Goal: Transaction & Acquisition: Purchase product/service

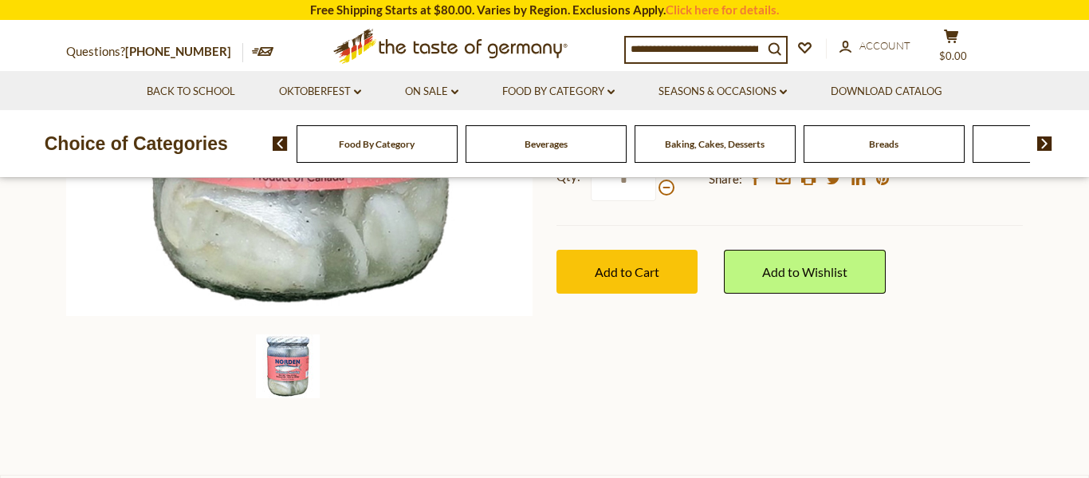
scroll to position [404, 0]
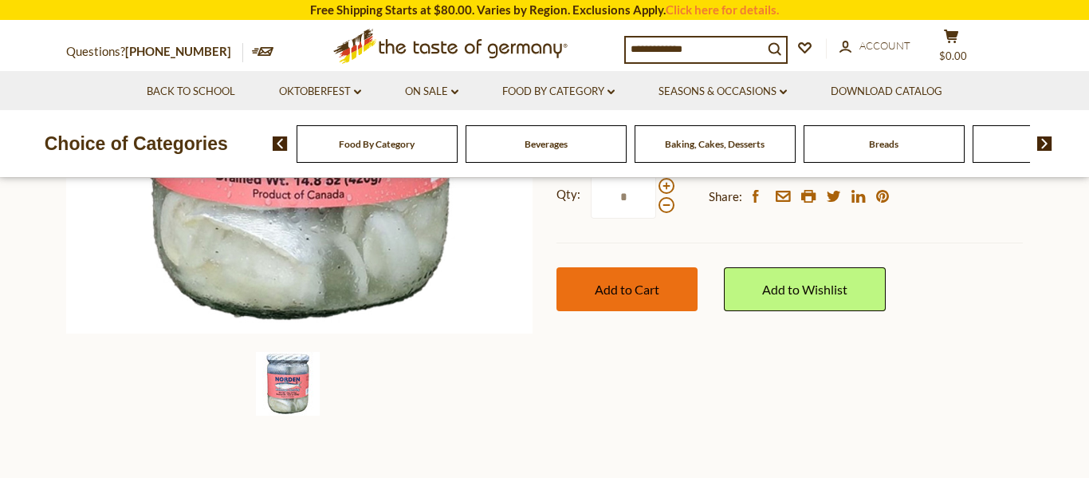
click at [644, 267] on button "Add to Cart" at bounding box center [627, 289] width 141 height 44
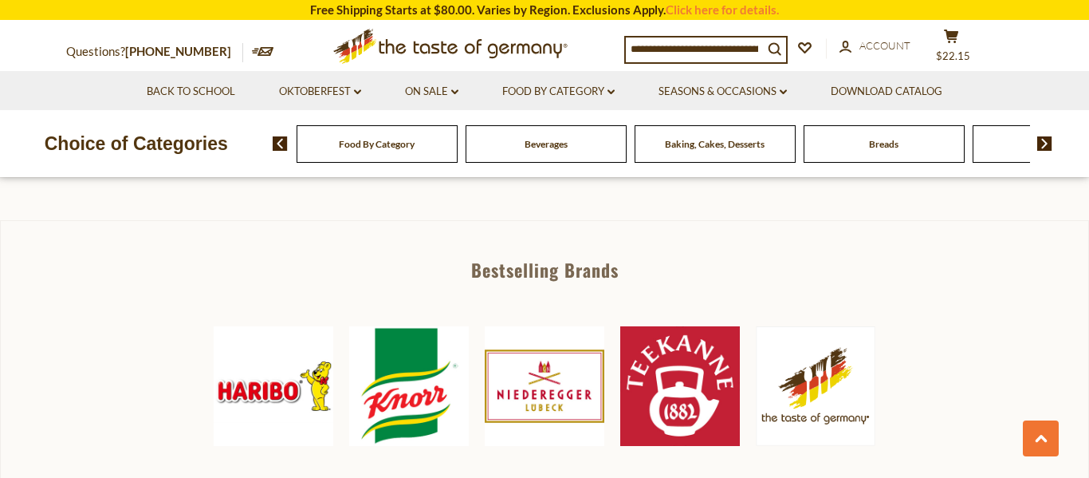
scroll to position [685, 0]
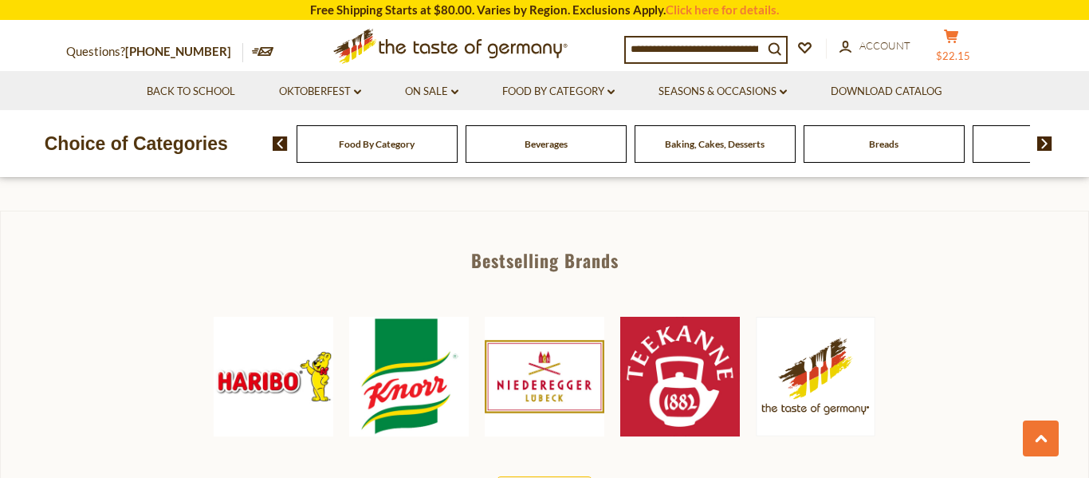
click at [959, 39] on icon at bounding box center [951, 37] width 14 height 14
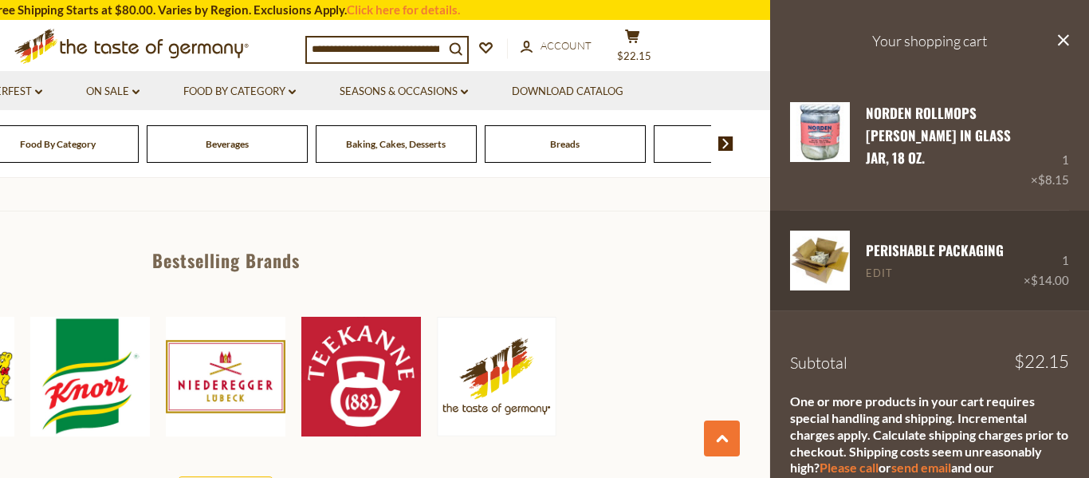
click at [885, 266] on link "Edit" at bounding box center [879, 273] width 27 height 14
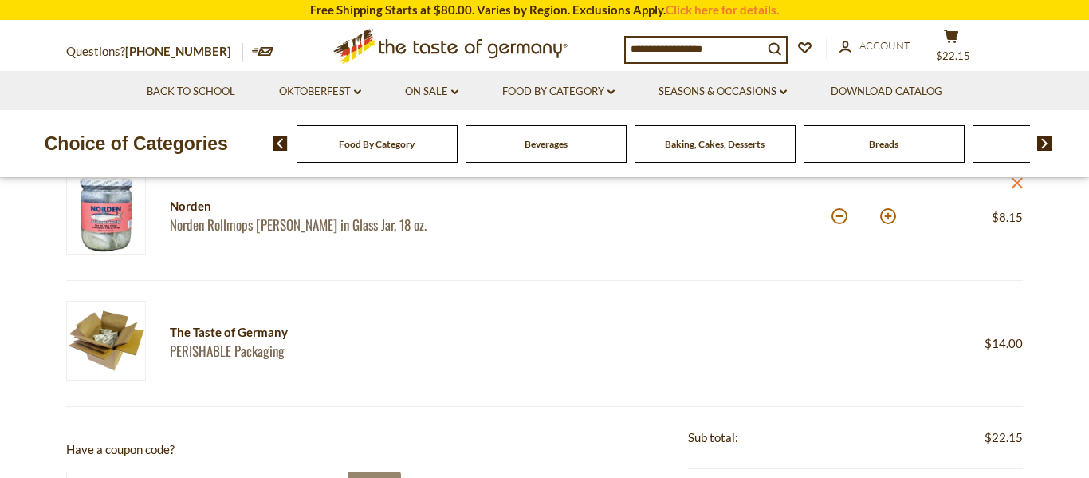
scroll to position [238, 0]
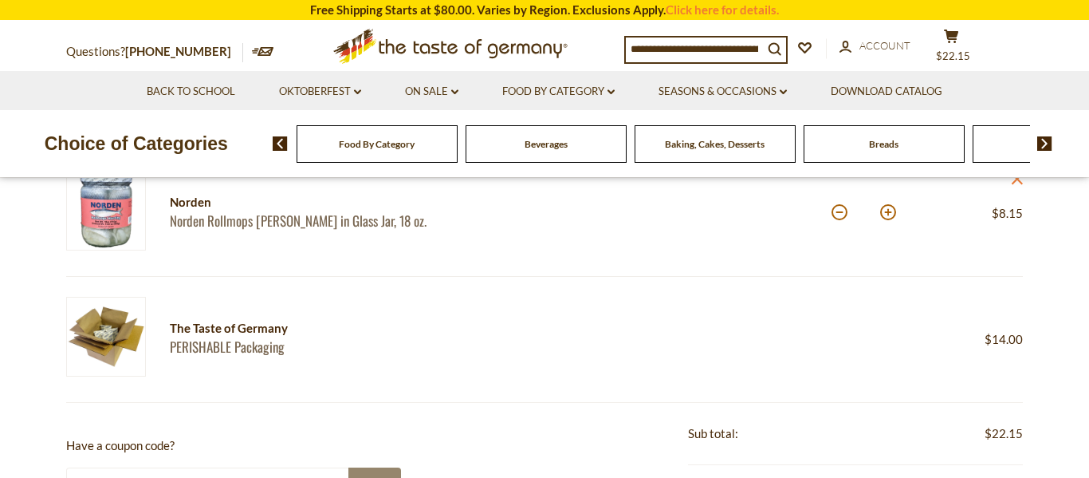
click at [213, 341] on link "PERISHABLE Packaging" at bounding box center [370, 346] width 400 height 17
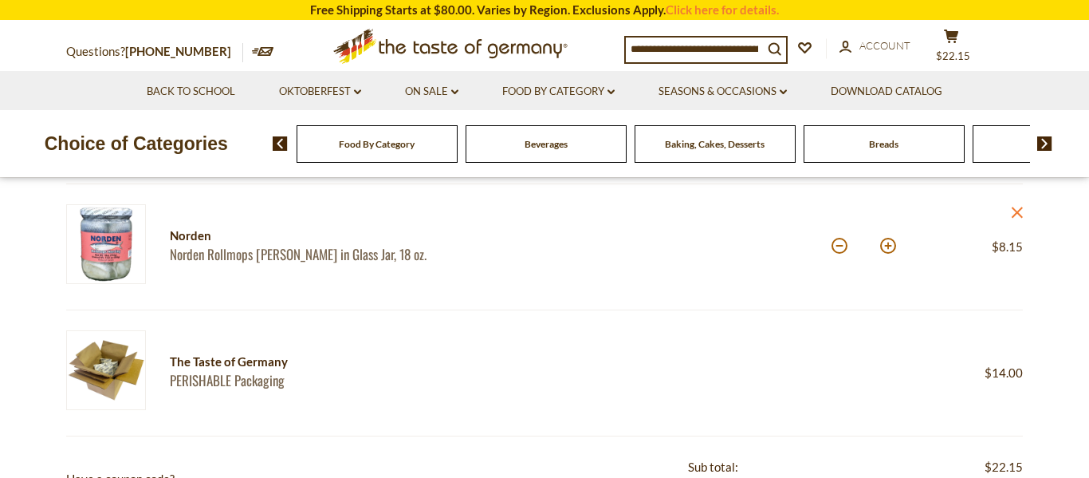
scroll to position [112, 0]
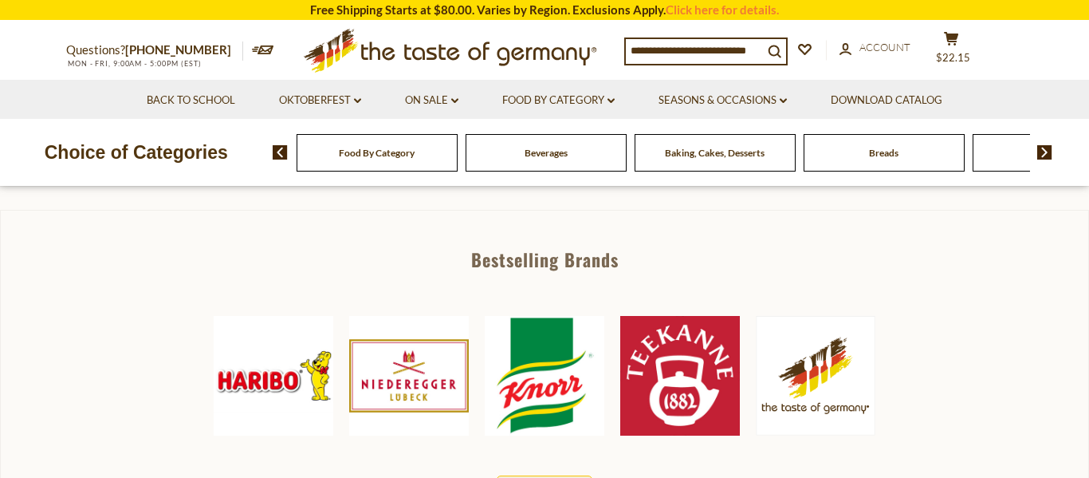
scroll to position [685, 0]
